Goal: Feedback & Contribution: Submit feedback/report problem

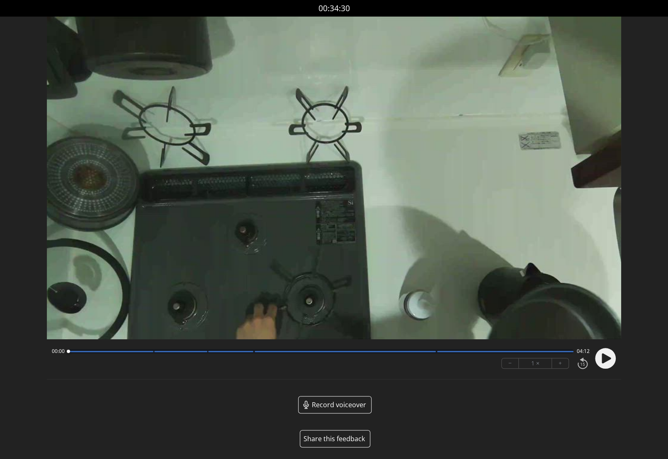
click at [338, 440] on button "Share this feedback" at bounding box center [335, 438] width 70 height 17
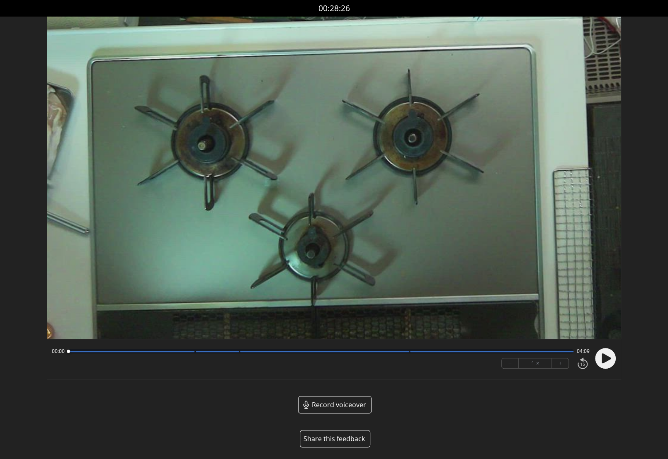
click at [343, 435] on button "Share this feedback" at bounding box center [335, 438] width 70 height 17
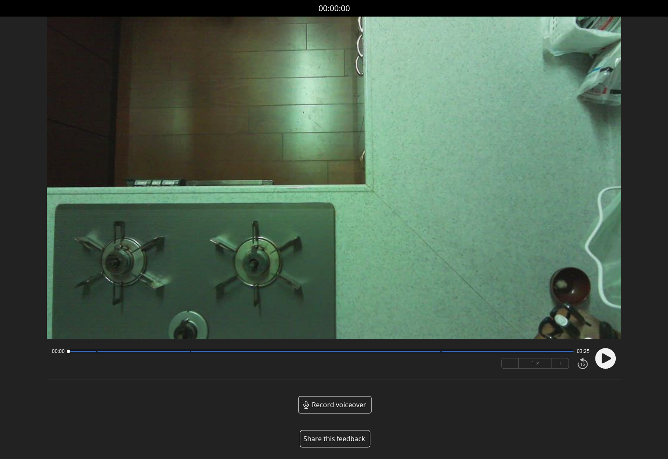
click at [339, 440] on button "Share this feedback" at bounding box center [335, 438] width 70 height 17
